Goal: Navigation & Orientation: Find specific page/section

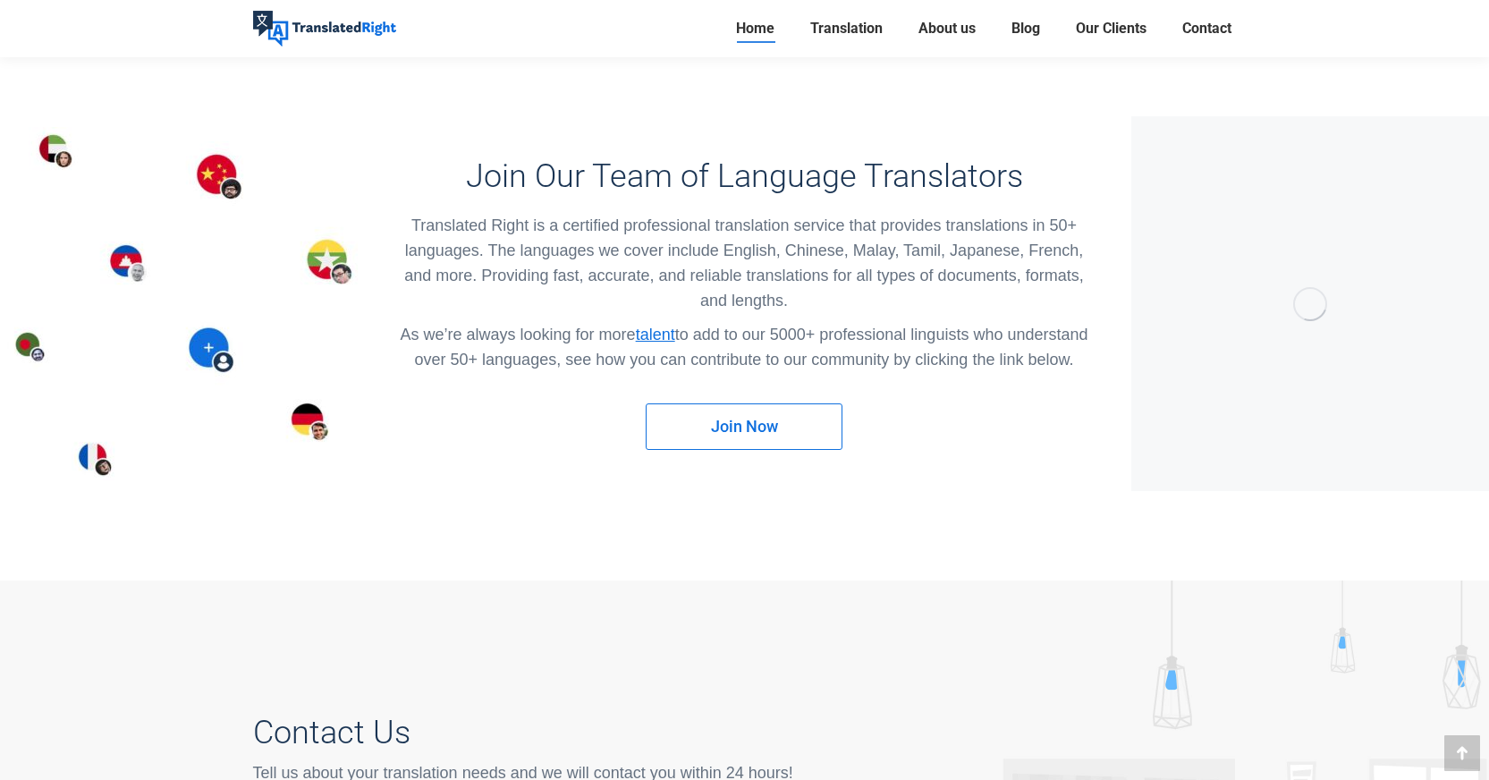
scroll to position [11417, 0]
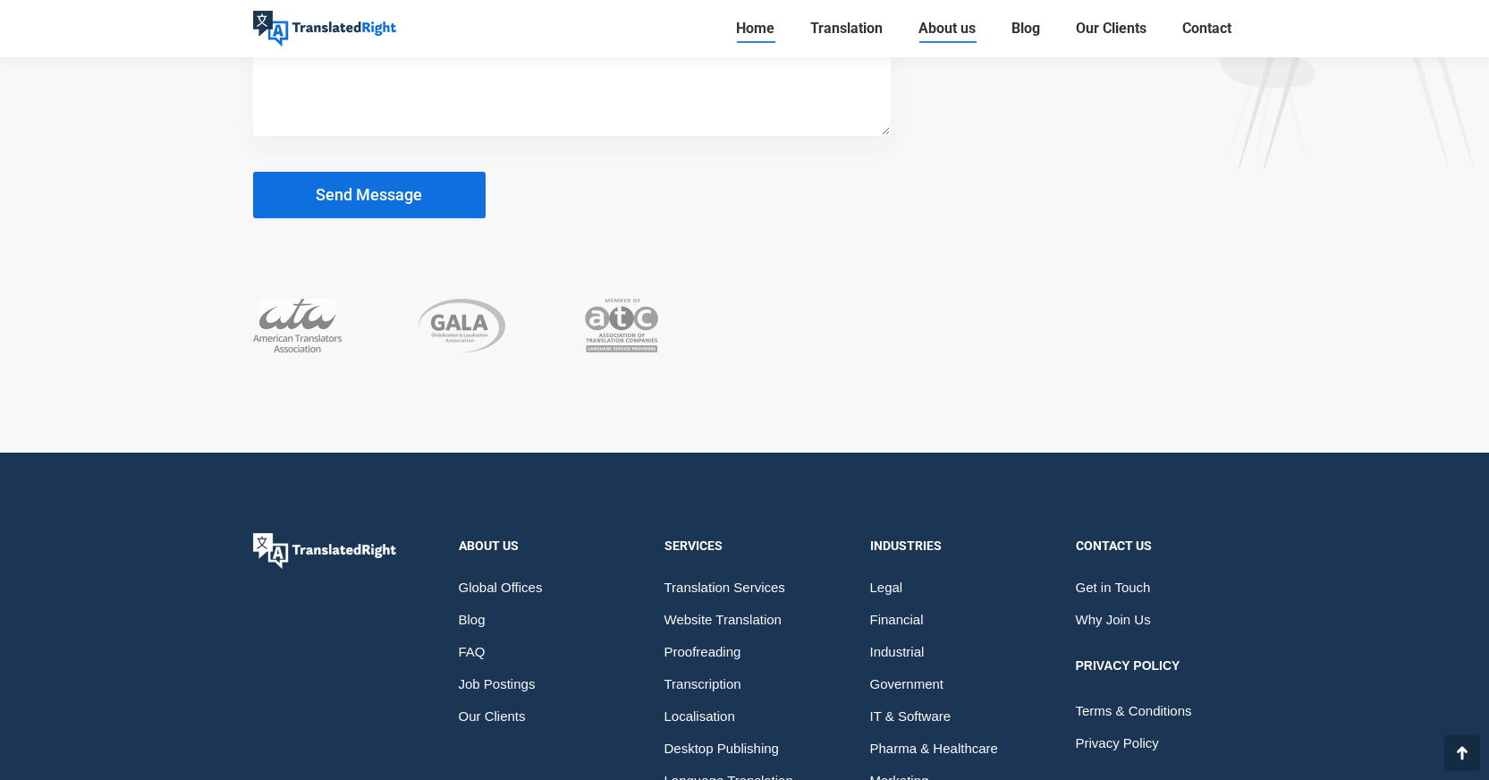
click at [959, 33] on span "About us" at bounding box center [946, 29] width 57 height 18
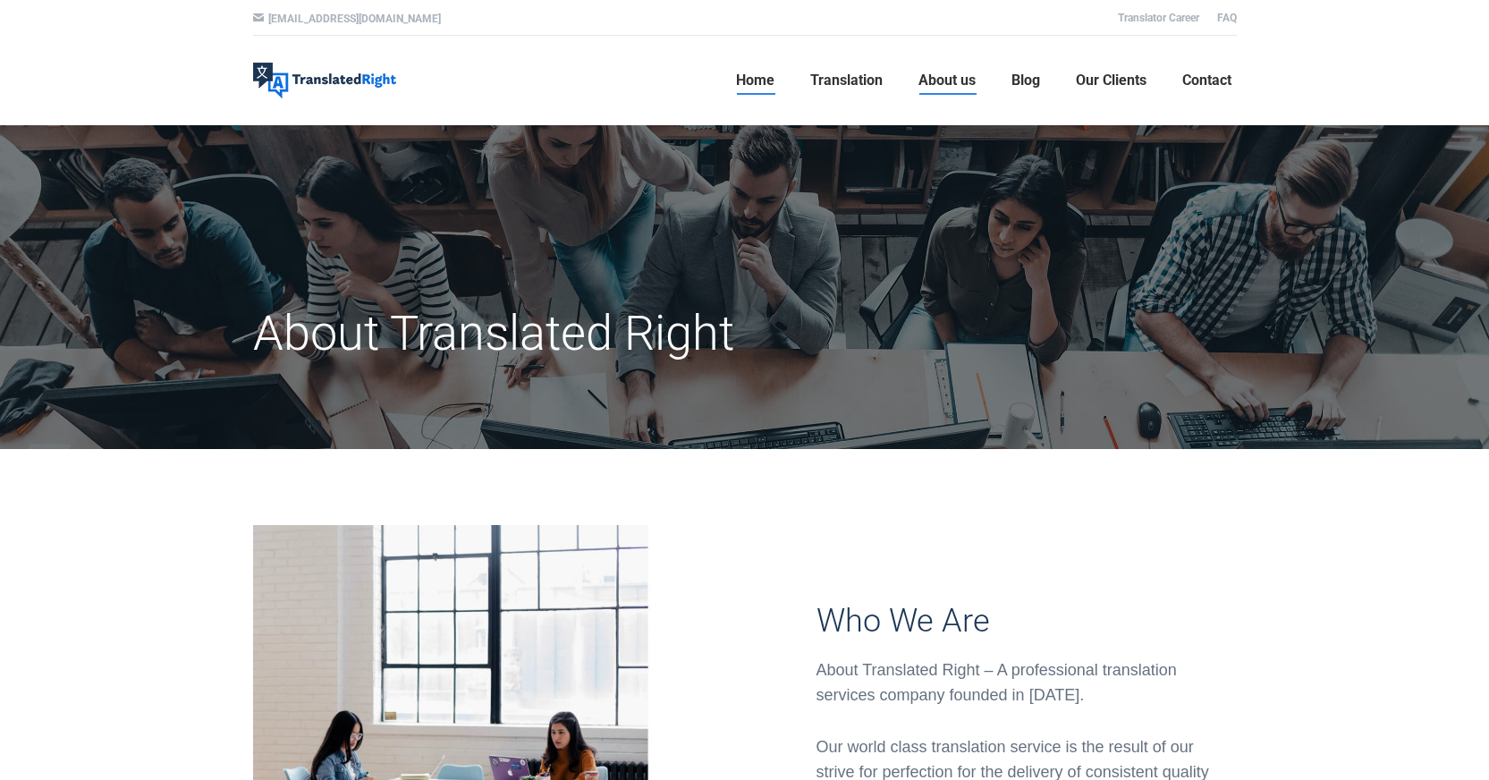
click at [756, 73] on span "Home" at bounding box center [755, 81] width 38 height 18
